Goal: Task Accomplishment & Management: Use online tool/utility

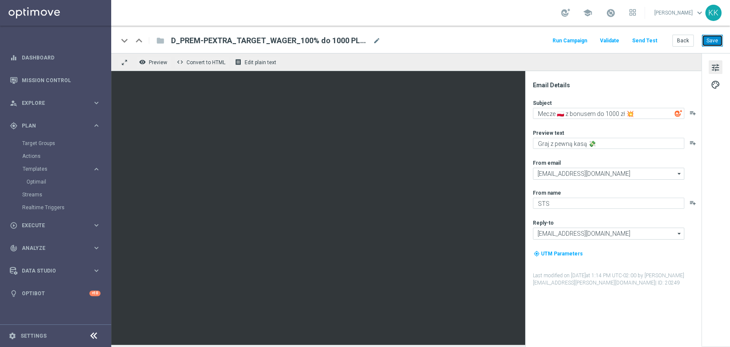
click at [715, 38] on button "Save" at bounding box center [712, 41] width 21 height 12
click at [716, 47] on div "keyboard_arrow_down keyboard_arrow_up folder D_PREM-PEXTRA_TARGET_WAGER_100% do…" at bounding box center [420, 39] width 619 height 27
click at [714, 41] on button "Save" at bounding box center [712, 41] width 21 height 12
click at [652, 42] on button "Send Test" at bounding box center [645, 41] width 28 height 12
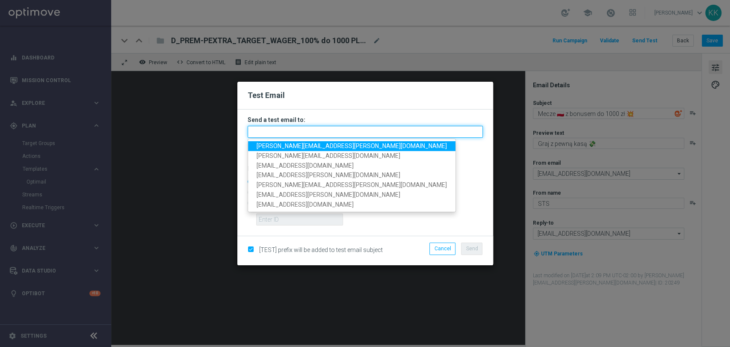
click at [363, 138] on input "text" at bounding box center [365, 132] width 235 height 12
click at [330, 145] on link "[PERSON_NAME][EMAIL_ADDRESS][PERSON_NAME][DOMAIN_NAME]" at bounding box center [351, 146] width 207 height 10
type input "[PERSON_NAME][EMAIL_ADDRESS][PERSON_NAME][DOMAIN_NAME]"
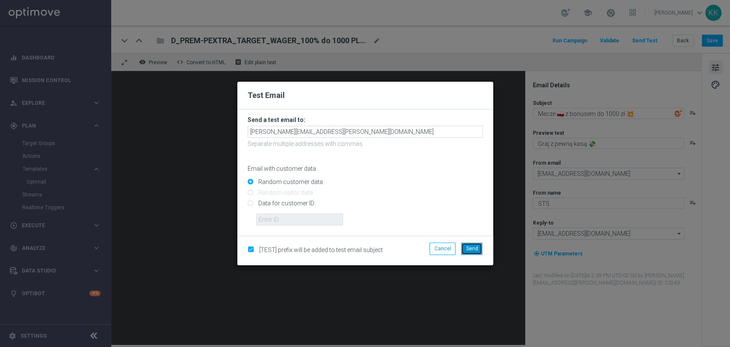
click at [472, 242] on button "Send" at bounding box center [471, 248] width 21 height 12
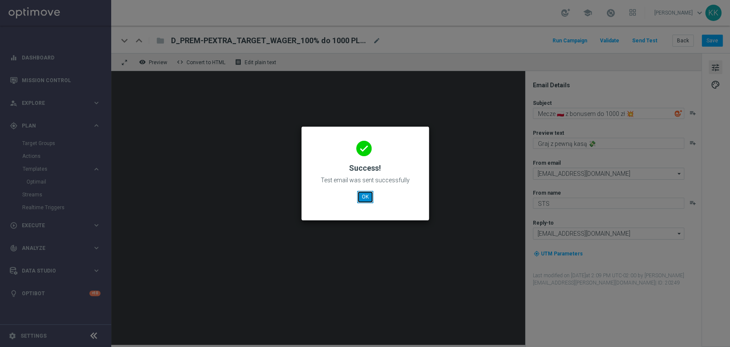
click at [369, 199] on button "OK" at bounding box center [365, 197] width 16 height 12
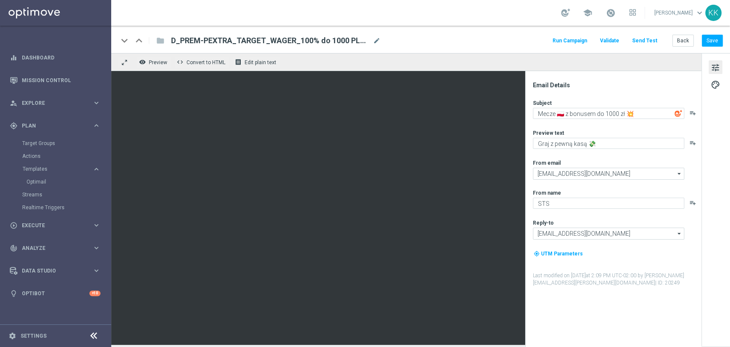
click at [658, 36] on button "Send Test" at bounding box center [645, 41] width 28 height 12
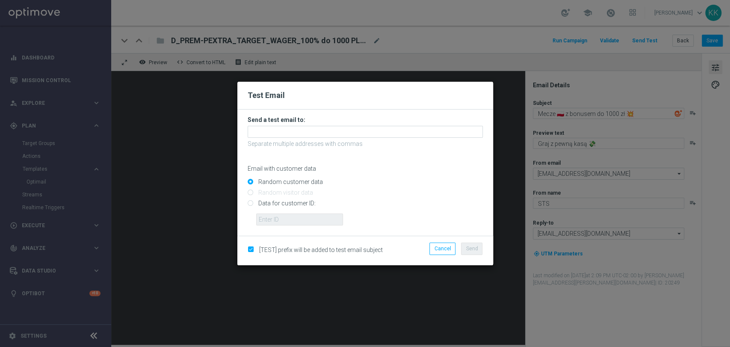
click at [657, 36] on modal-container "Test Email Send a test email to: Separate multiple addresses with commas Email …" at bounding box center [365, 173] width 730 height 347
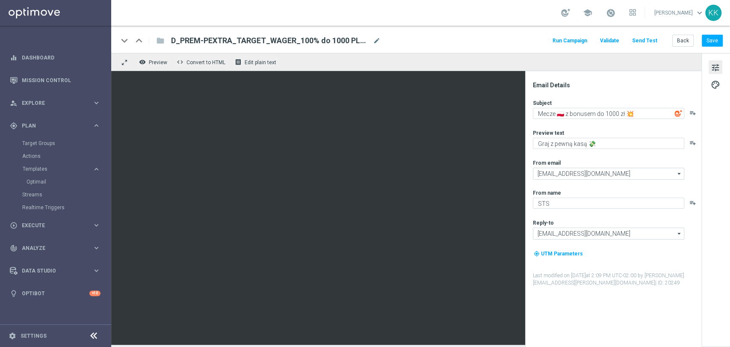
click at [650, 39] on button "Send Test" at bounding box center [645, 41] width 28 height 12
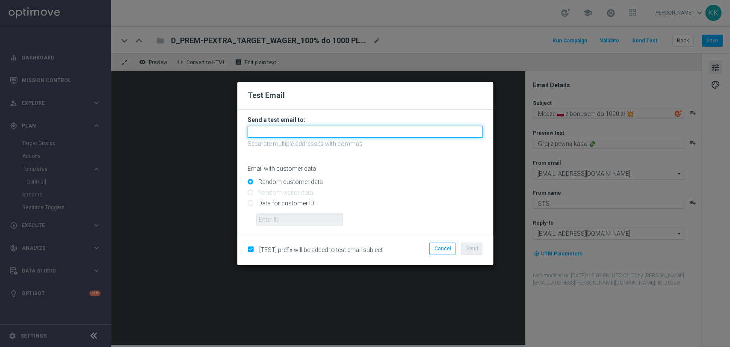
click at [353, 135] on input "text" at bounding box center [365, 132] width 235 height 12
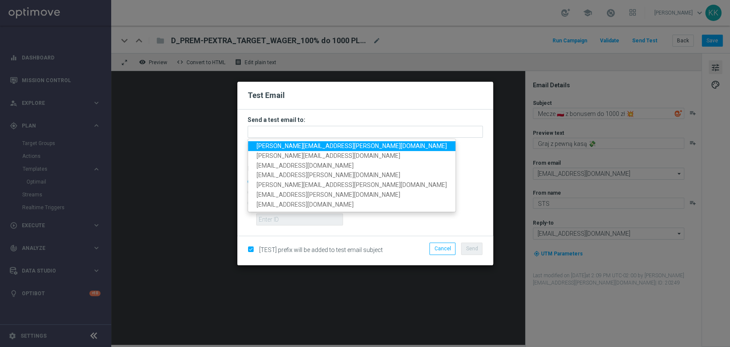
click at [303, 148] on span "[PERSON_NAME][EMAIL_ADDRESS][PERSON_NAME][DOMAIN_NAME]" at bounding box center [352, 145] width 190 height 7
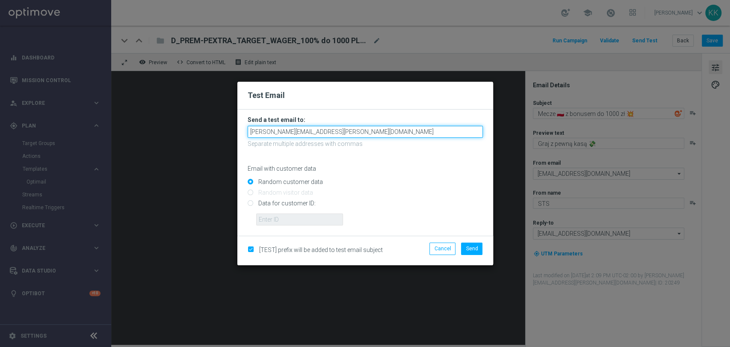
click at [327, 134] on input "[PERSON_NAME][EMAIL_ADDRESS][PERSON_NAME][DOMAIN_NAME]" at bounding box center [365, 132] width 235 height 12
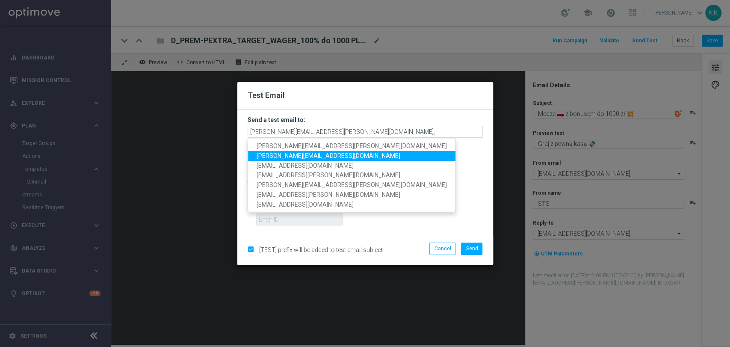
click at [308, 152] on span "[PERSON_NAME][EMAIL_ADDRESS][DOMAIN_NAME]" at bounding box center [329, 155] width 144 height 7
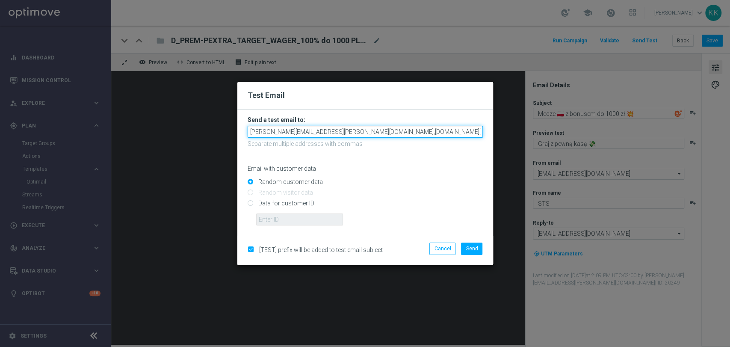
click at [390, 133] on input "[PERSON_NAME][EMAIL_ADDRESS][PERSON_NAME][DOMAIN_NAME],[DOMAIN_NAME][EMAIL_ADDR…" at bounding box center [365, 132] width 235 height 12
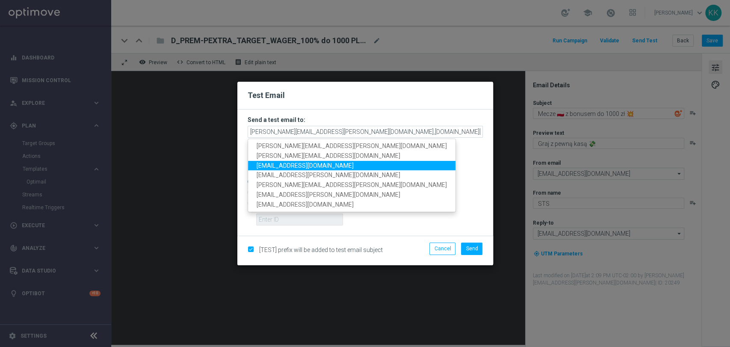
click at [278, 163] on span "[EMAIL_ADDRESS][DOMAIN_NAME]" at bounding box center [305, 165] width 97 height 7
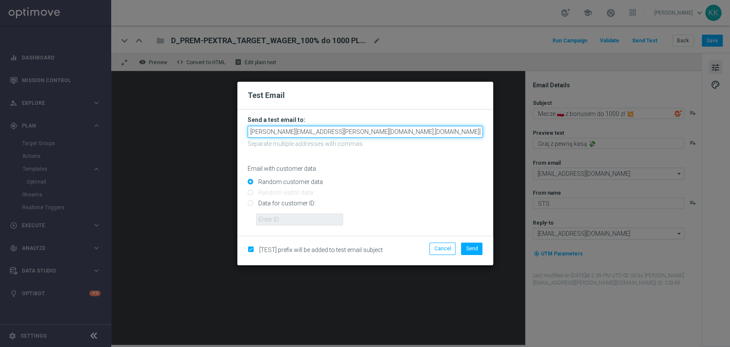
click at [462, 131] on input "[PERSON_NAME][EMAIL_ADDRESS][PERSON_NAME][DOMAIN_NAME],[DOMAIN_NAME][EMAIL_ADDR…" at bounding box center [365, 132] width 235 height 12
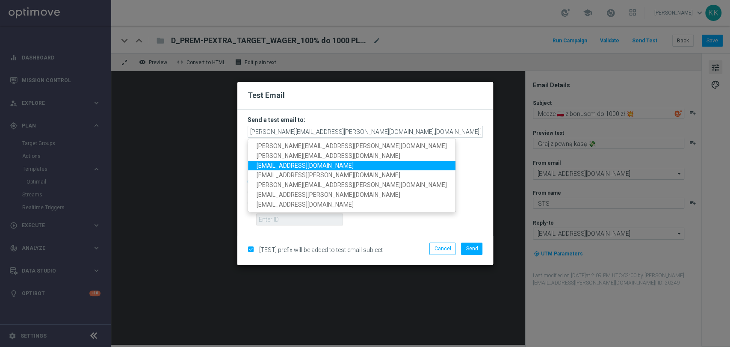
click at [322, 169] on span "[EMAIL_ADDRESS][DOMAIN_NAME]" at bounding box center [305, 165] width 97 height 7
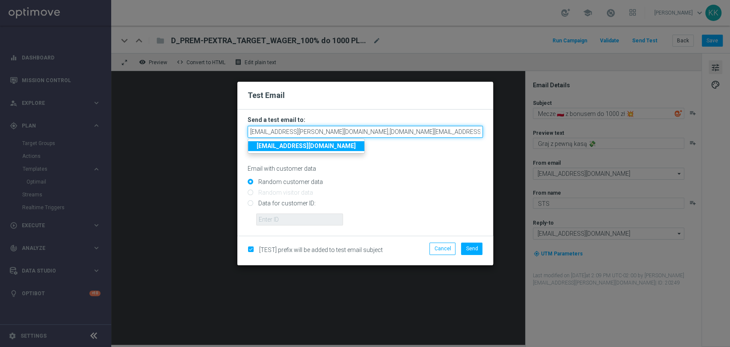
drag, startPoint x: 463, startPoint y: 136, endPoint x: 587, endPoint y: 123, distance: 125.1
click at [586, 123] on modal-container "Test Email Send a test email to: [PERSON_NAME][EMAIL_ADDRESS][PERSON_NAME][DOMA…" at bounding box center [365, 173] width 730 height 347
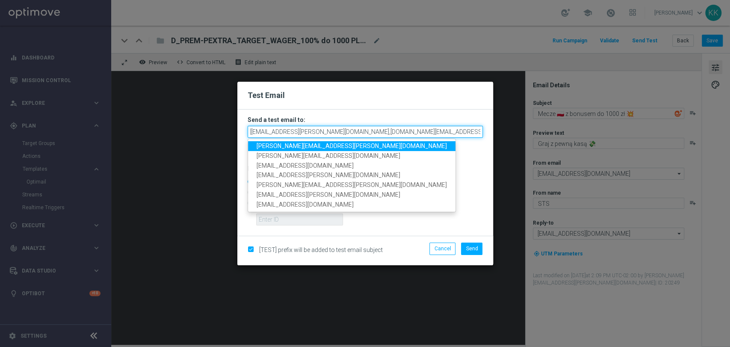
scroll to position [0, 46]
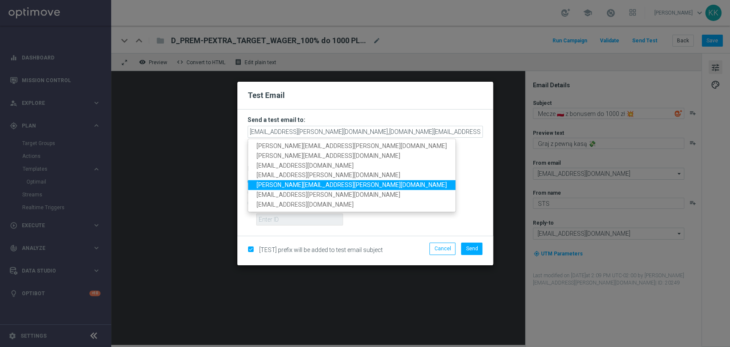
click at [306, 186] on span "[PERSON_NAME][EMAIL_ADDRESS][PERSON_NAME][DOMAIN_NAME]" at bounding box center [352, 185] width 190 height 7
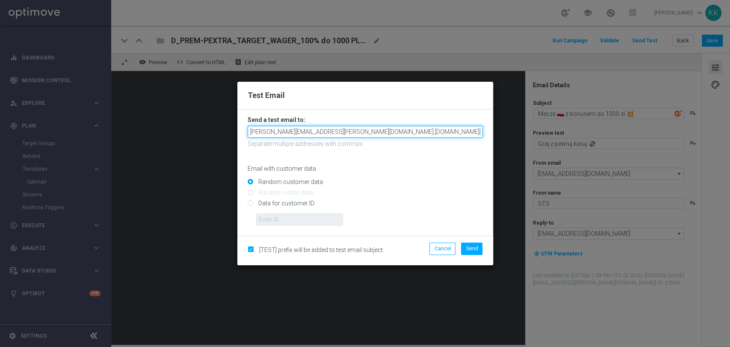
drag, startPoint x: 452, startPoint y: 135, endPoint x: 672, endPoint y: 123, distance: 221.0
click at [636, 124] on modal-container "Test Email Send a test email to: [PERSON_NAME][EMAIL_ADDRESS][PERSON_NAME][DOMA…" at bounding box center [365, 173] width 730 height 347
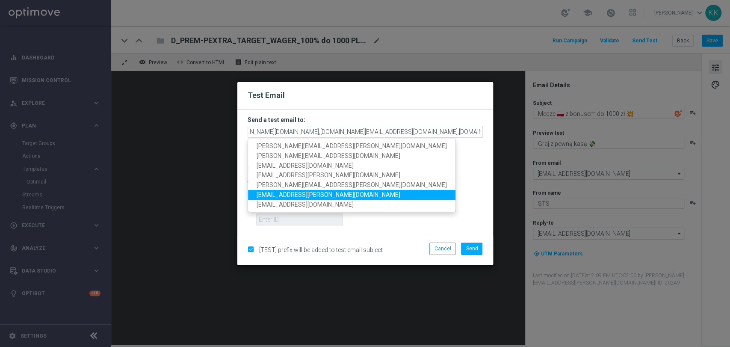
click at [333, 191] on link "[EMAIL_ADDRESS][PERSON_NAME][DOMAIN_NAME]" at bounding box center [351, 195] width 207 height 10
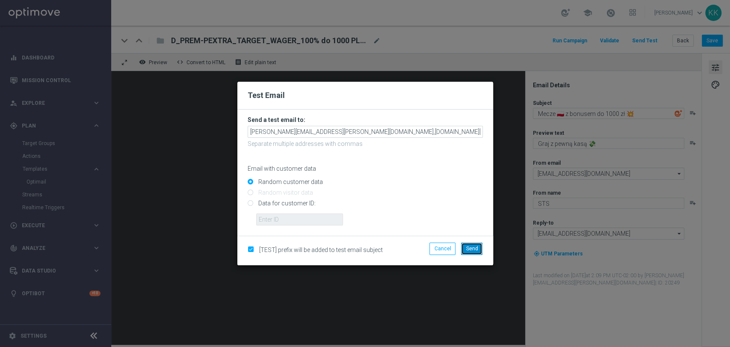
click at [475, 249] on span "Send" at bounding box center [472, 248] width 12 height 6
type input "[PERSON_NAME][EMAIL_ADDRESS][PERSON_NAME][DOMAIN_NAME],[DOMAIN_NAME][EMAIL_ADDR…"
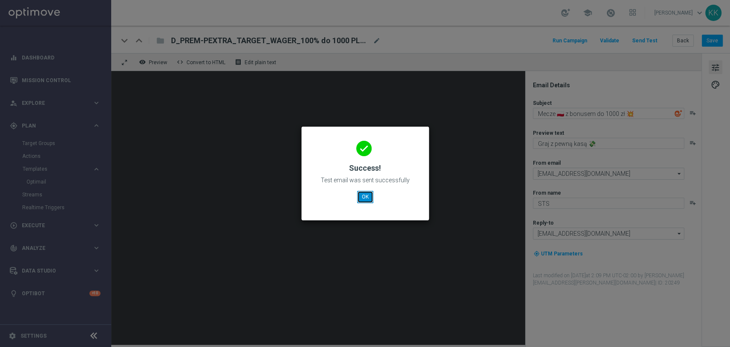
click at [368, 192] on button "OK" at bounding box center [365, 197] width 16 height 12
